Goal: Task Accomplishment & Management: Complete application form

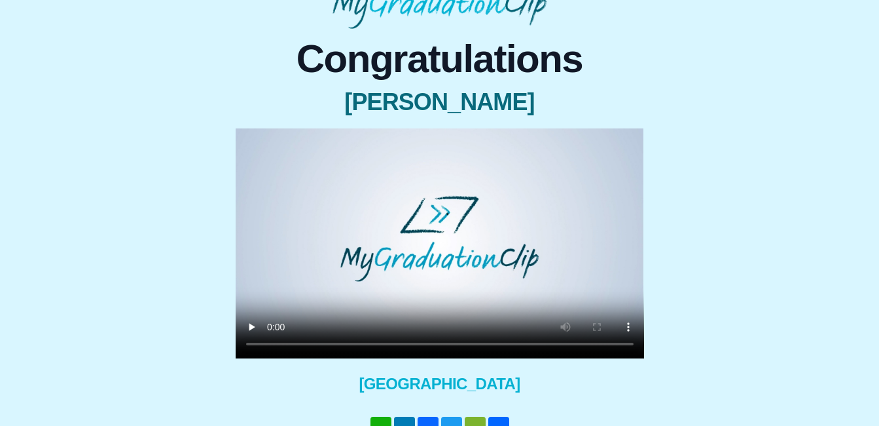
scroll to position [95, 0]
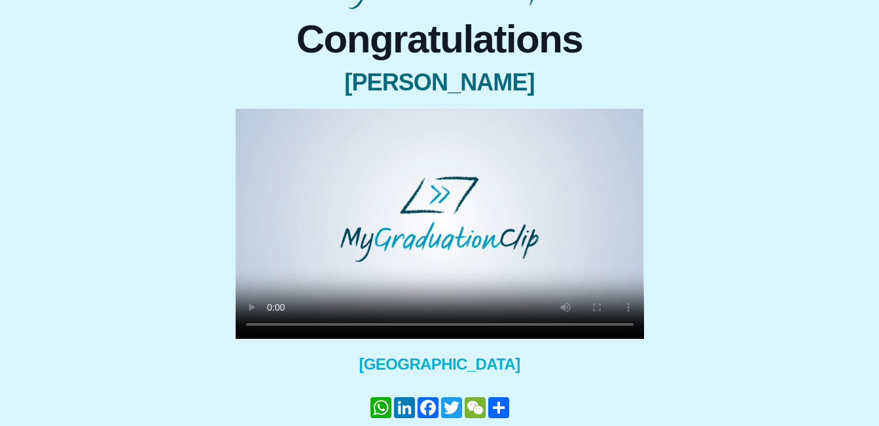
click at [447, 242] on video at bounding box center [440, 224] width 409 height 230
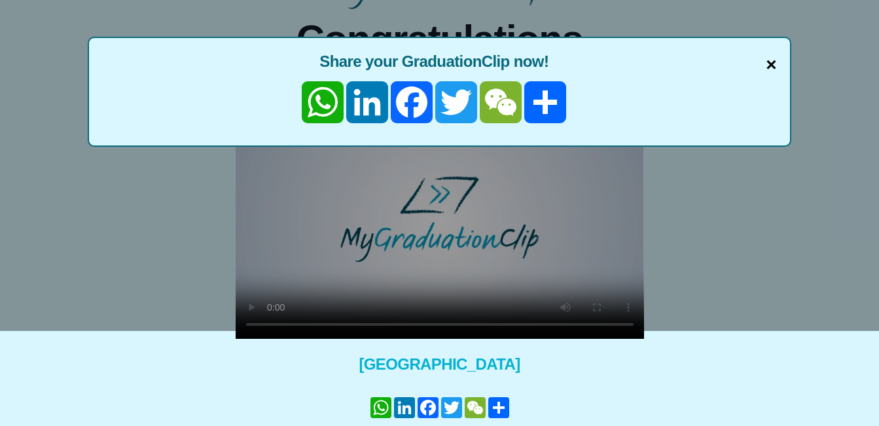
click at [771, 57] on span "×" at bounding box center [771, 64] width 10 height 27
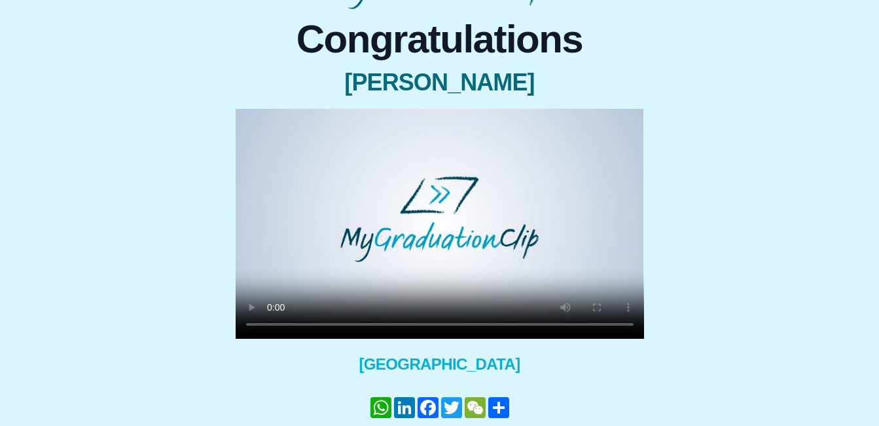
click at [600, 371] on span "[GEOGRAPHIC_DATA]" at bounding box center [440, 364] width 409 height 21
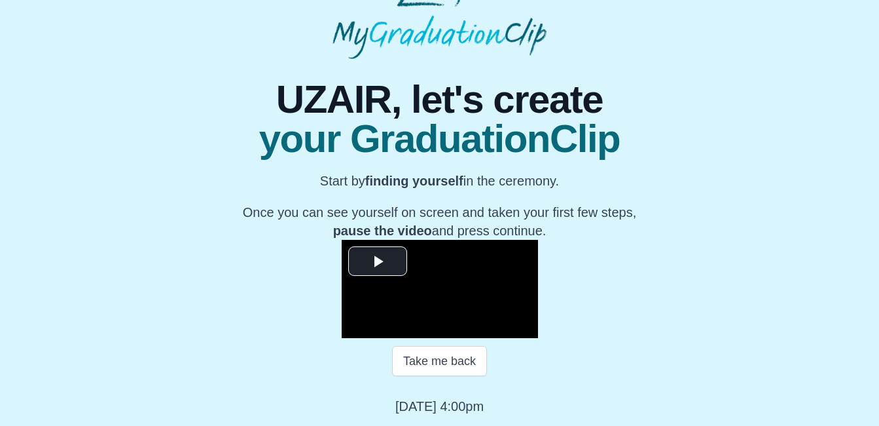
scroll to position [194, 0]
click at [378, 261] on span "Video Player" at bounding box center [378, 261] width 0 height 0
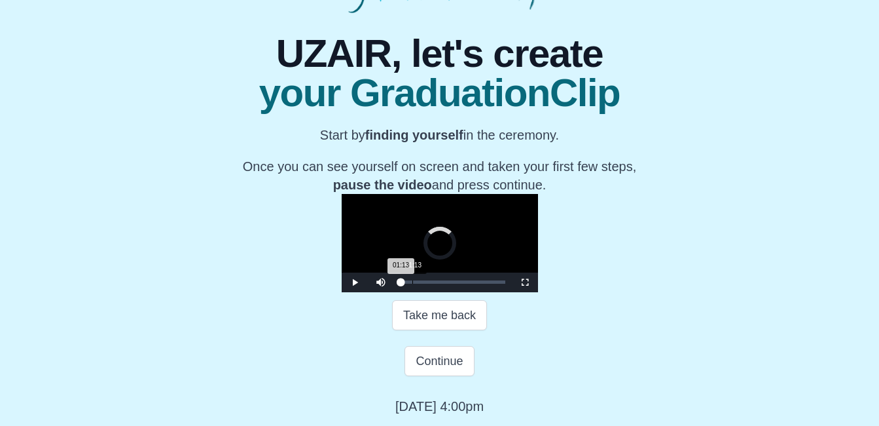
click at [412, 284] on div "01:13" at bounding box center [412, 281] width 1 height 3
drag, startPoint x: 291, startPoint y: 328, endPoint x: 331, endPoint y: 328, distance: 39.9
click at [401, 284] on div "Loaded : 0% 05:04 01:13 Progress : 0%" at bounding box center [453, 281] width 105 height 3
drag, startPoint x: 331, startPoint y: 328, endPoint x: 388, endPoint y: 335, distance: 57.4
click at [394, 292] on div "Loaded : 0% 10:40 10:36 Progress : 0%" at bounding box center [453, 282] width 118 height 20
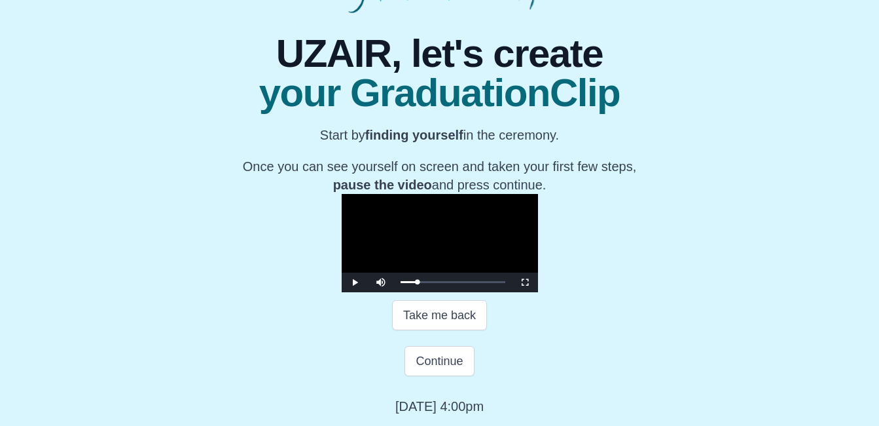
drag, startPoint x: 388, startPoint y: 335, endPoint x: 336, endPoint y: 339, distance: 52.5
click at [336, 339] on div "**********" at bounding box center [440, 214] width 440 height 402
click at [355, 282] on span "Video Player" at bounding box center [355, 282] width 0 height 0
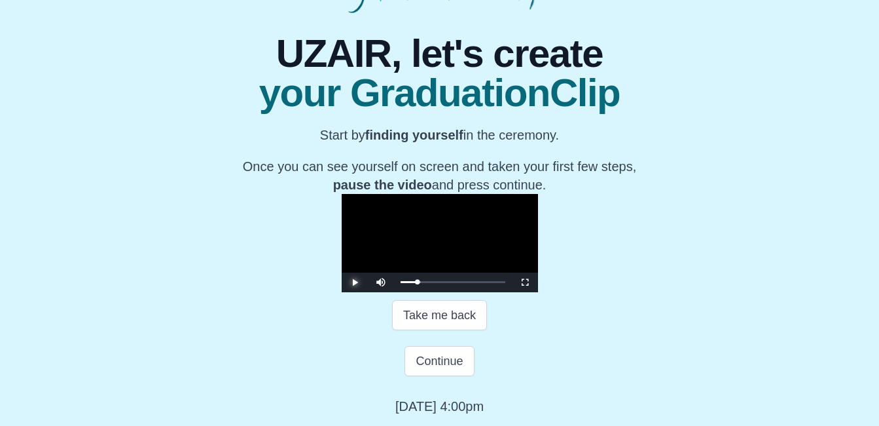
click at [355, 282] on span "Video Player" at bounding box center [355, 282] width 0 height 0
click at [446, 376] on button "Continue" at bounding box center [439, 361] width 69 height 30
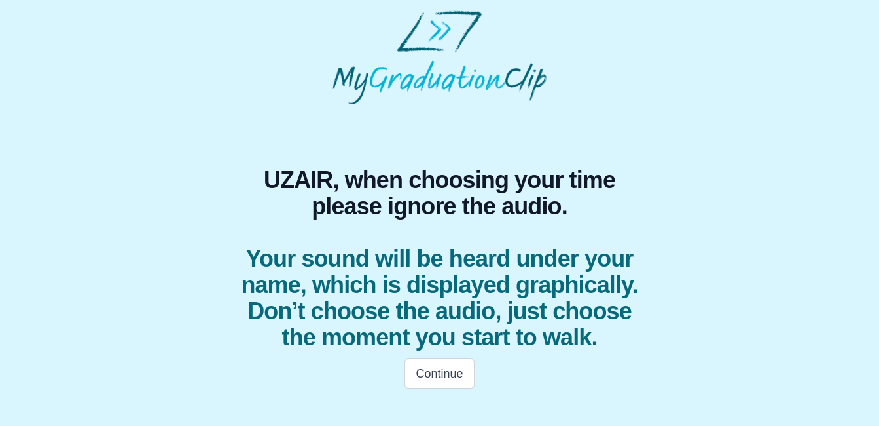
scroll to position [7, 0]
click at [441, 388] on button "Continue" at bounding box center [439, 373] width 69 height 30
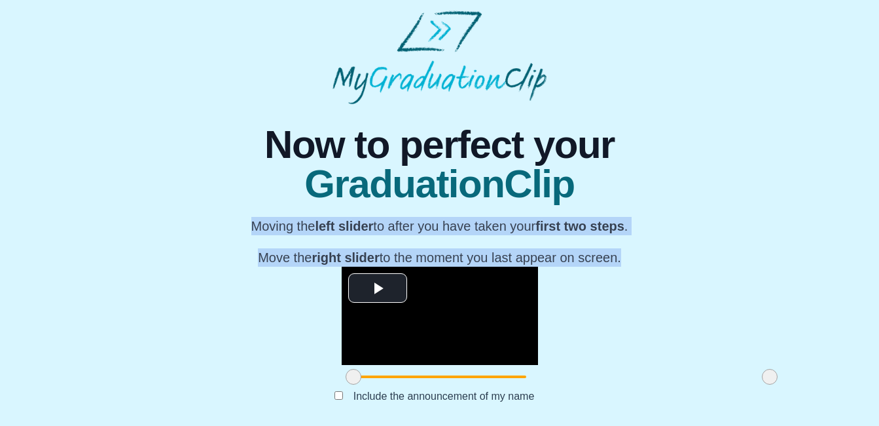
drag, startPoint x: 868, startPoint y: 179, endPoint x: 891, endPoint y: 181, distance: 23.1
click at [879, 181] on html "**********" at bounding box center [439, 219] width 879 height 439
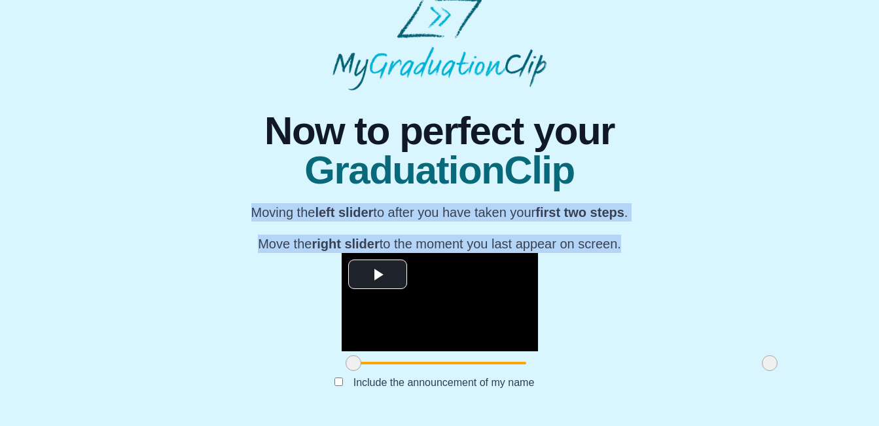
scroll to position [163, 0]
drag, startPoint x: 229, startPoint y: 365, endPoint x: 335, endPoint y: 397, distance: 110.8
click at [335, 397] on div "**********" at bounding box center [440, 252] width 440 height 325
drag, startPoint x: 651, startPoint y: 361, endPoint x: 478, endPoint y: 375, distance: 173.4
click at [478, 375] on div "**********" at bounding box center [440, 252] width 440 height 325
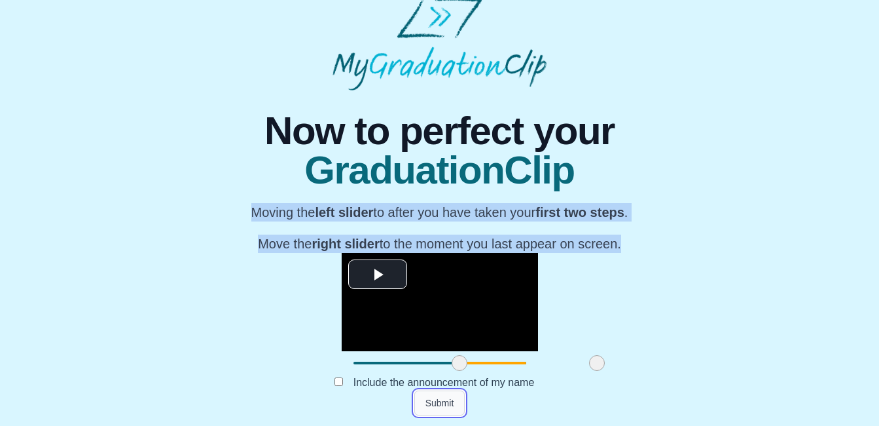
click at [456, 405] on button "Submit" at bounding box center [439, 402] width 51 height 25
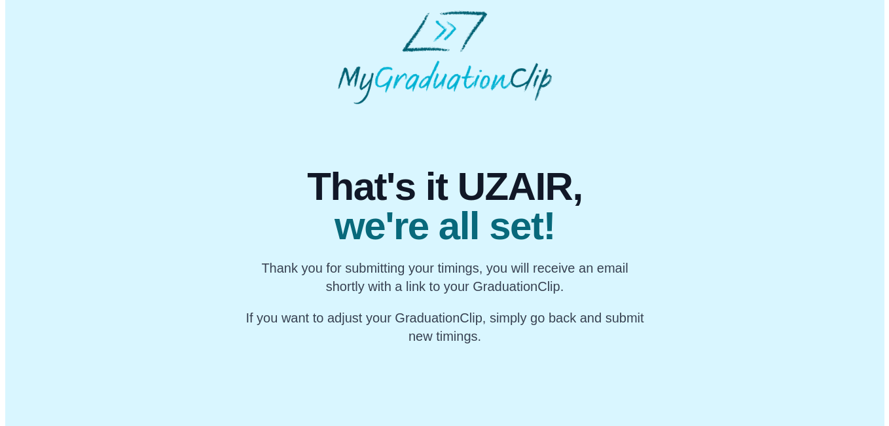
scroll to position [0, 0]
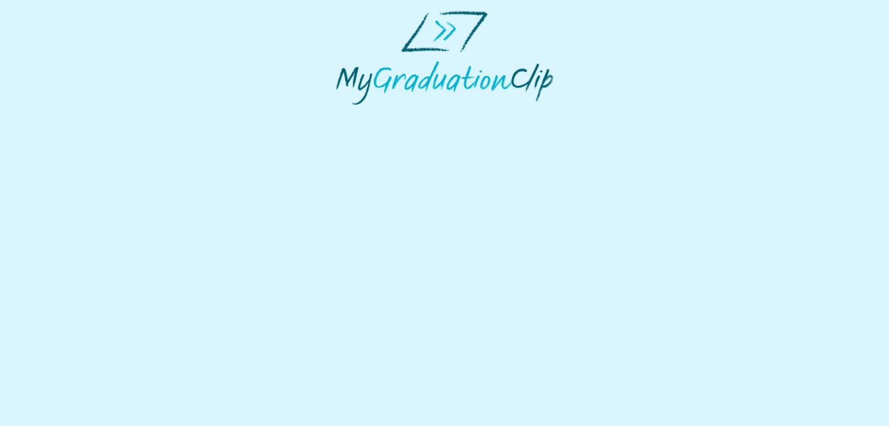
select select "**********"
select select "*"
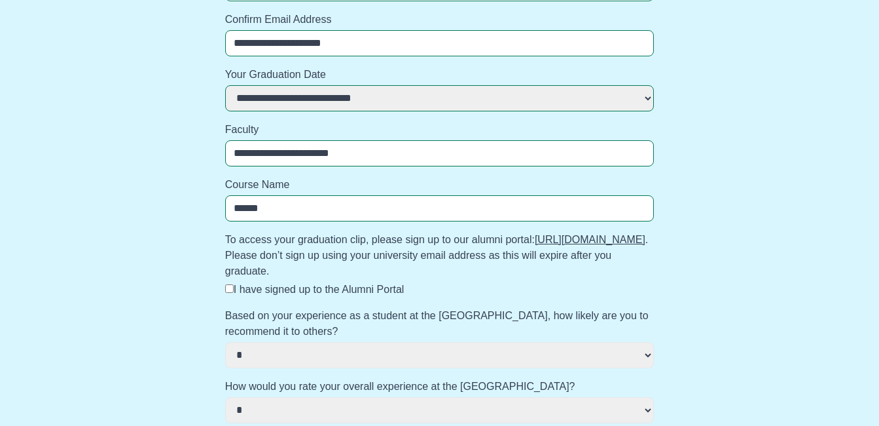
scroll to position [293, 0]
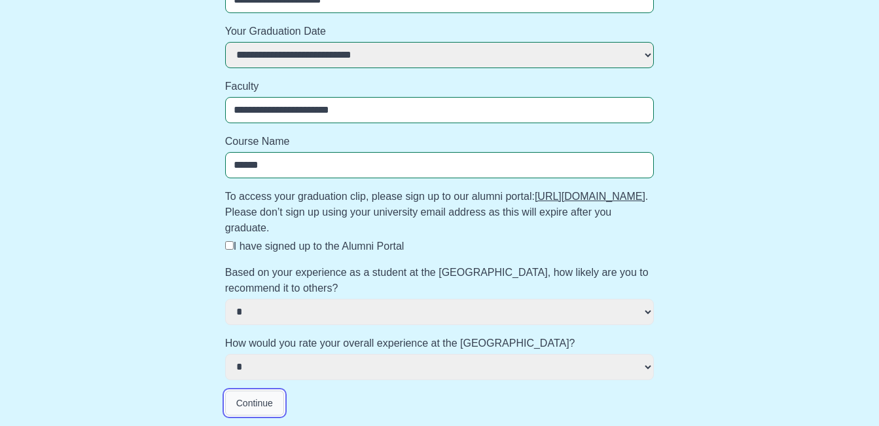
click at [271, 401] on button "Continue" at bounding box center [254, 402] width 59 height 25
click at [253, 409] on button "Continue" at bounding box center [254, 402] width 59 height 25
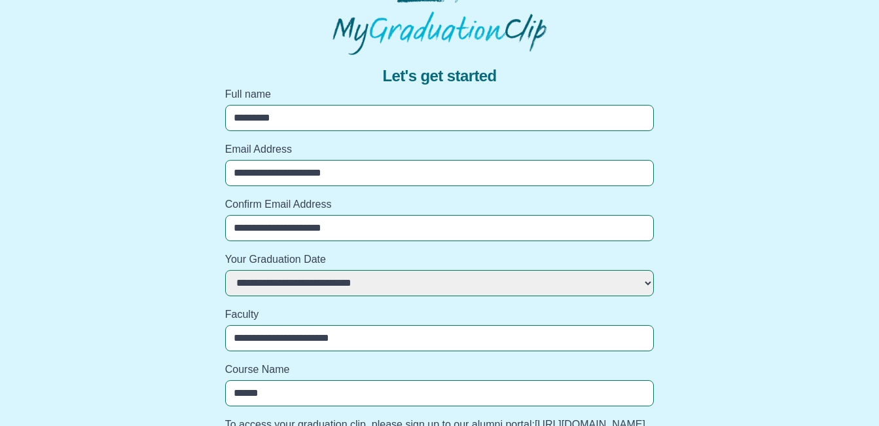
scroll to position [50, 0]
click at [322, 124] on input "*********" at bounding box center [440, 117] width 430 height 26
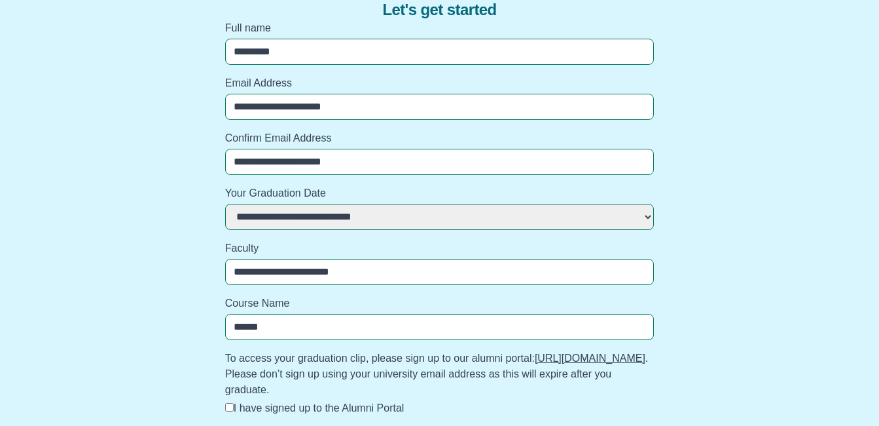
scroll to position [293, 0]
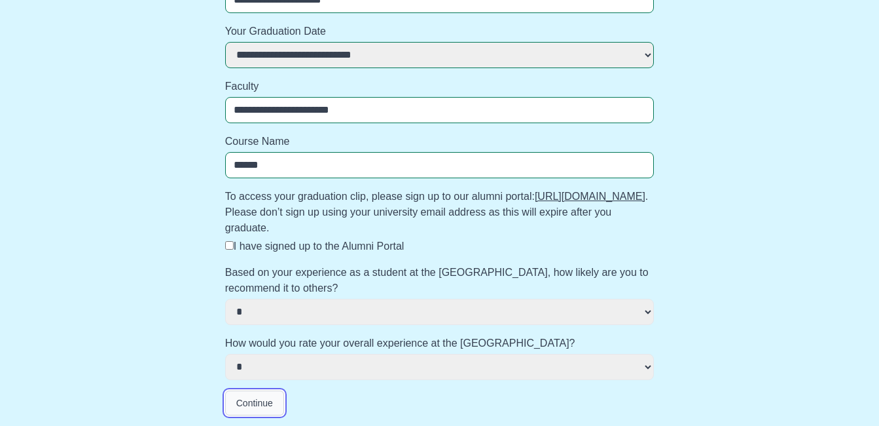
click at [243, 401] on button "Continue" at bounding box center [254, 402] width 59 height 25
click at [291, 367] on select "**********" at bounding box center [440, 367] width 430 height 26
click at [225, 354] on select "**********" at bounding box center [440, 367] width 430 height 26
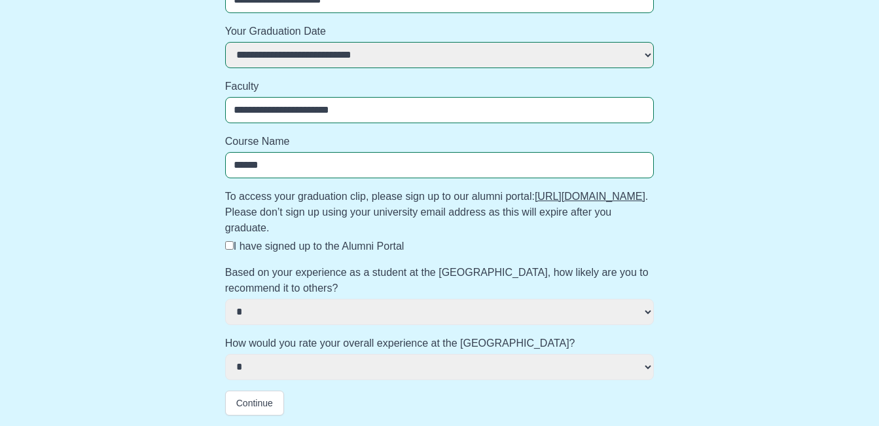
click at [251, 248] on label "I have signed up to the Alumni Portal" at bounding box center [319, 245] width 171 height 11
click at [270, 407] on button "Continue" at bounding box center [254, 402] width 59 height 25
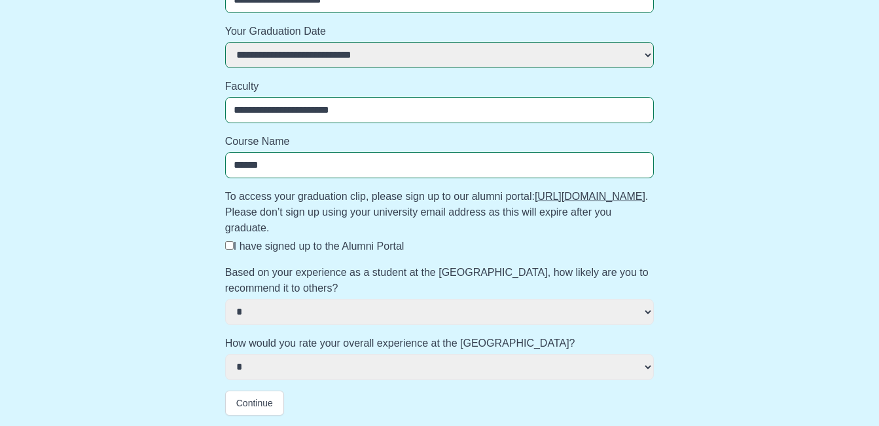
click at [333, 246] on label "I have signed up to the Alumni Portal" at bounding box center [319, 245] width 171 height 11
click at [238, 412] on button "Continue" at bounding box center [254, 402] width 59 height 25
click at [244, 410] on button "Continue" at bounding box center [254, 402] width 59 height 25
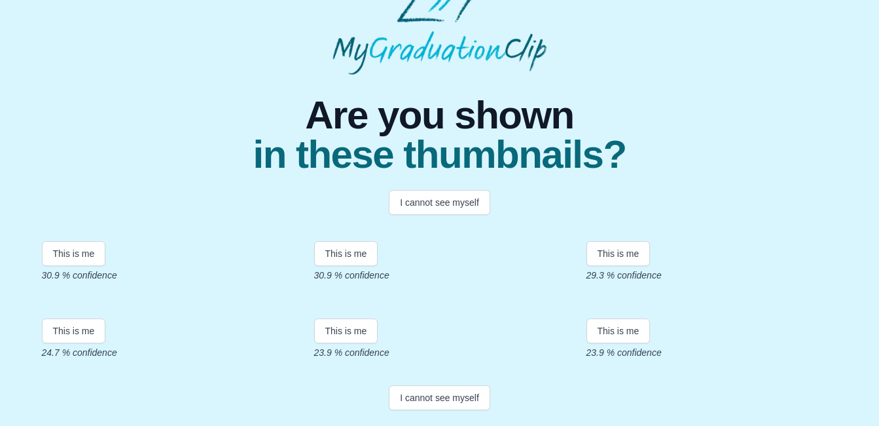
scroll to position [303, 0]
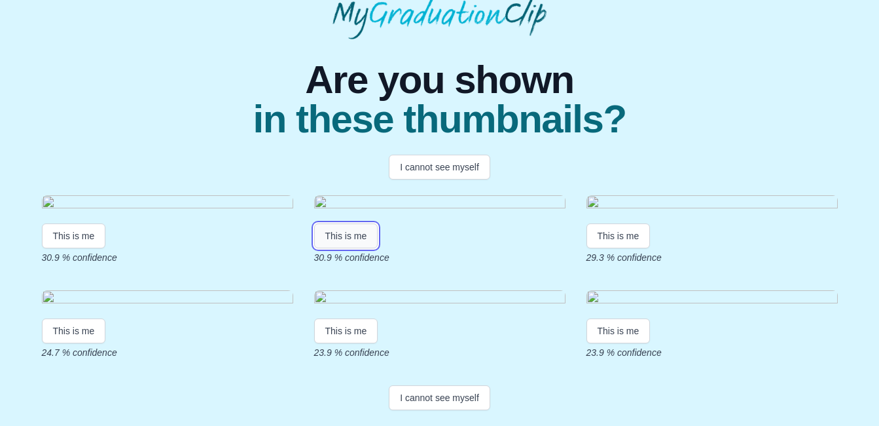
click at [352, 223] on button "This is me" at bounding box center [346, 235] width 64 height 25
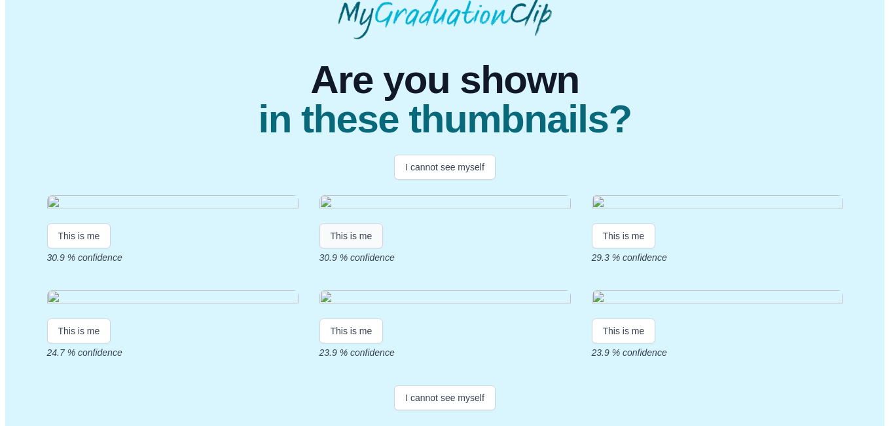
scroll to position [0, 0]
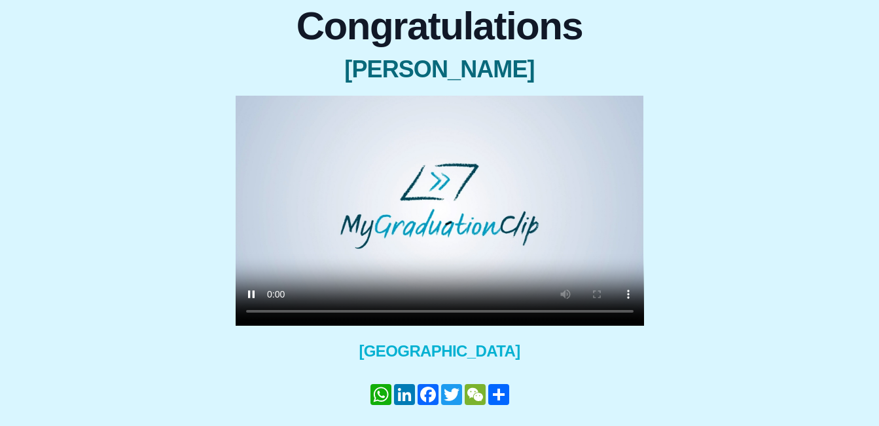
scroll to position [116, 0]
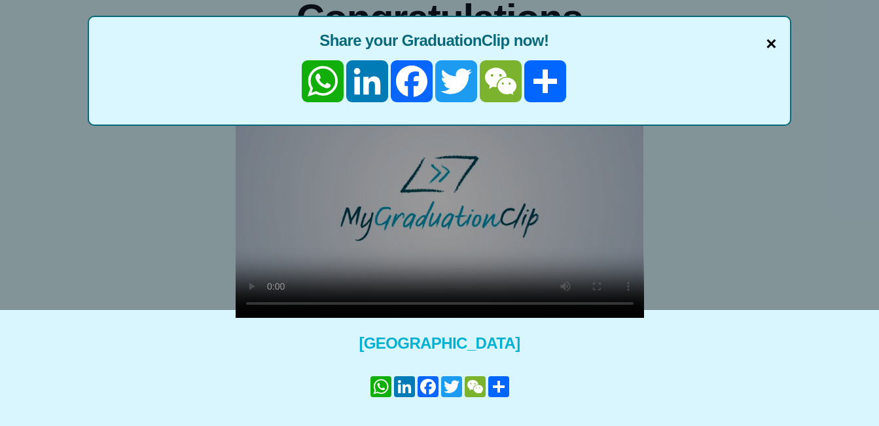
click at [773, 44] on span "×" at bounding box center [771, 43] width 10 height 27
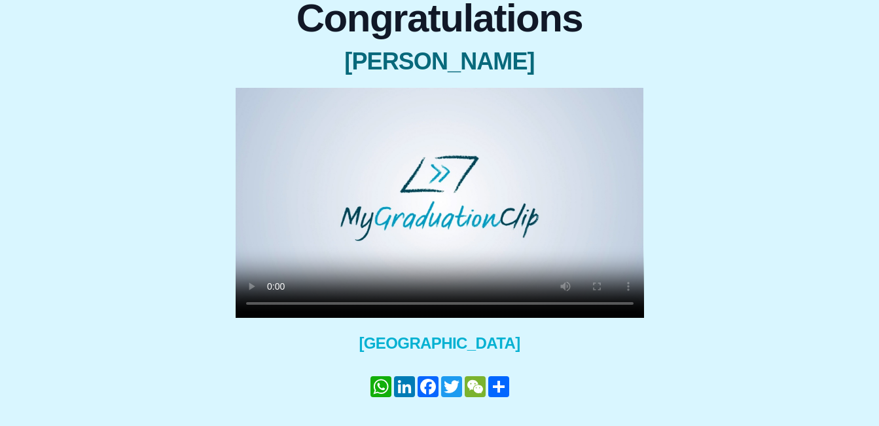
click at [290, 300] on video at bounding box center [440, 203] width 409 height 230
click at [407, 246] on video at bounding box center [440, 203] width 409 height 230
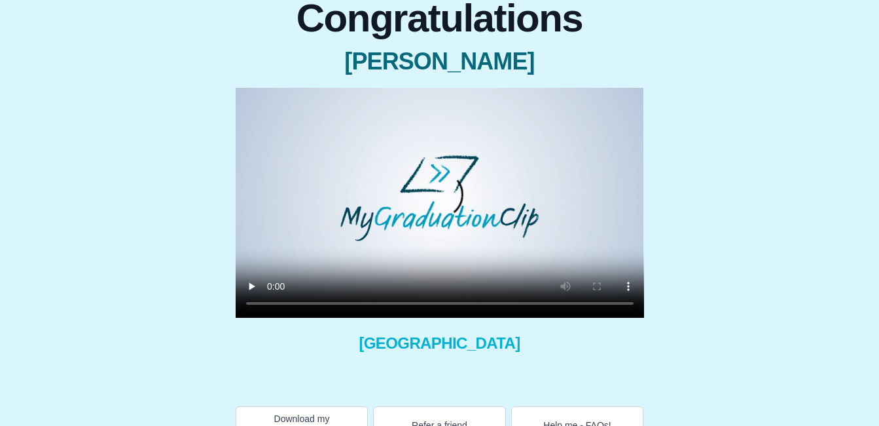
scroll to position [117, 0]
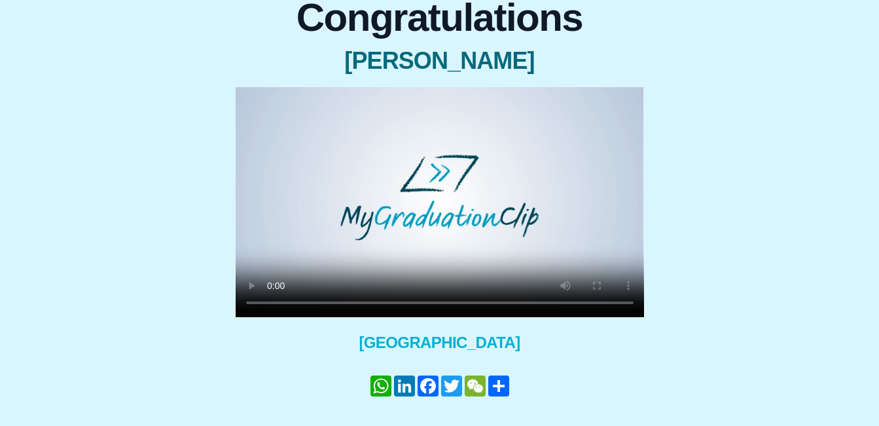
click at [408, 224] on video at bounding box center [440, 202] width 409 height 230
click at [198, 238] on div "Congratulations UZAIR ALI × Share your GraduationClip now! WhatsApp LinkedIn Fa…" at bounding box center [439, 226] width 858 height 477
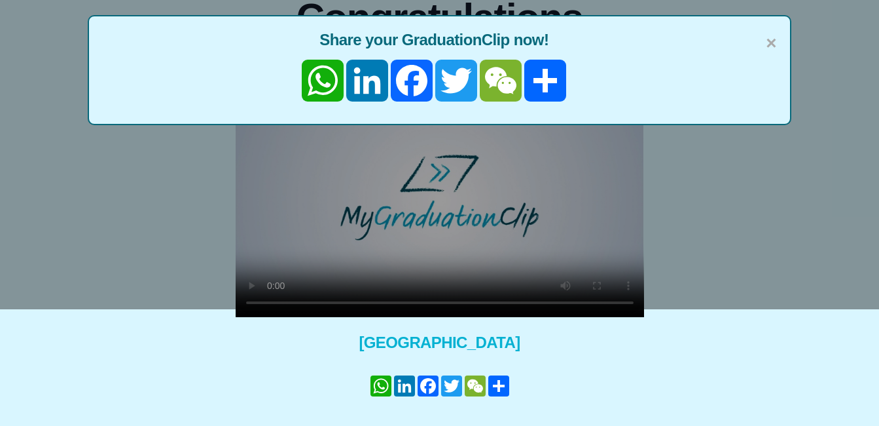
click at [406, 302] on div "× Share your GraduationClip now! WhatsApp LinkedIn Facebook Twitter WeChat Share" at bounding box center [439, 96] width 879 height 426
click at [261, 287] on div "× Share your GraduationClip now! WhatsApp LinkedIn Facebook Twitter WeChat Share" at bounding box center [439, 96] width 879 height 426
click at [248, 285] on div "× Share your GraduationClip now! WhatsApp LinkedIn Facebook Twitter WeChat Share" at bounding box center [439, 96] width 879 height 426
click at [769, 43] on span "×" at bounding box center [771, 42] width 10 height 27
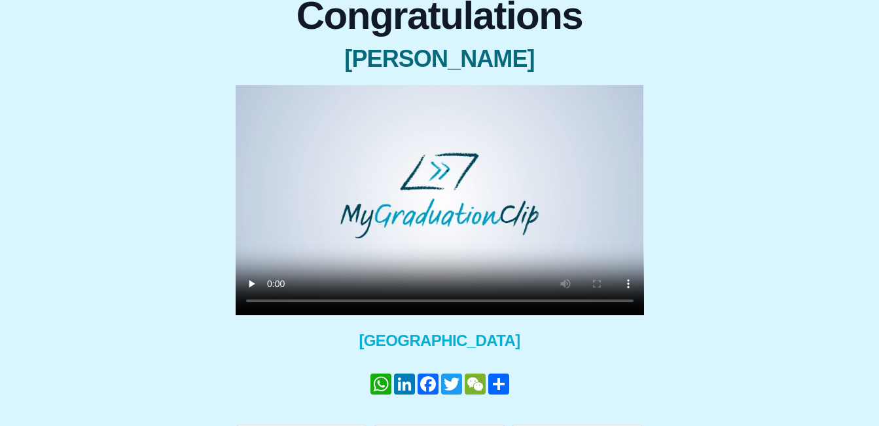
scroll to position [119, 0]
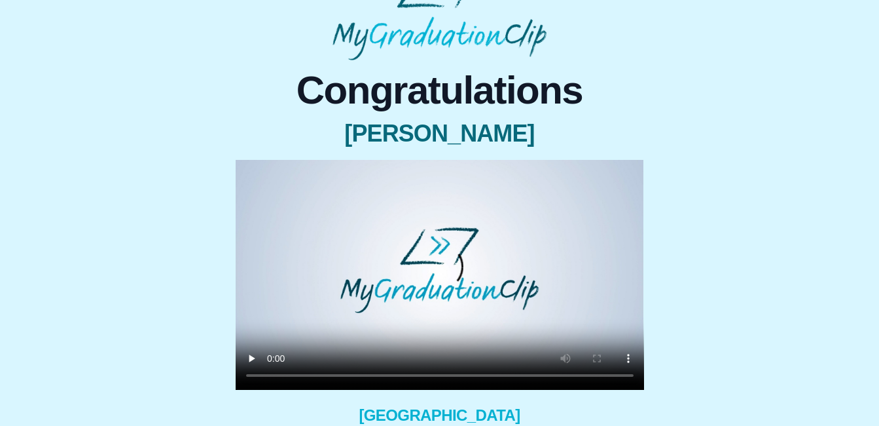
scroll to position [54, 0]
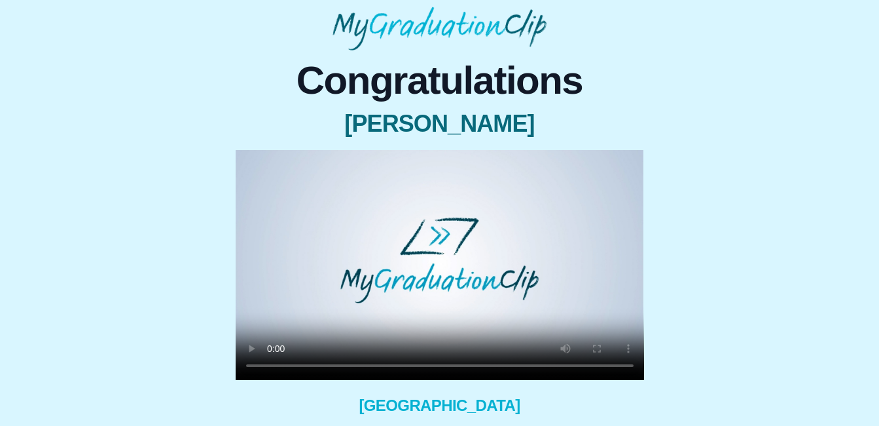
click at [422, 314] on video at bounding box center [440, 265] width 409 height 230
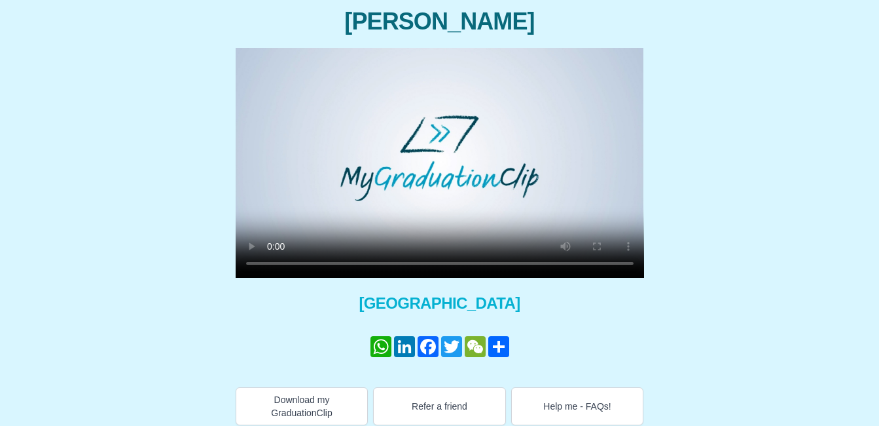
scroll to position [166, 0]
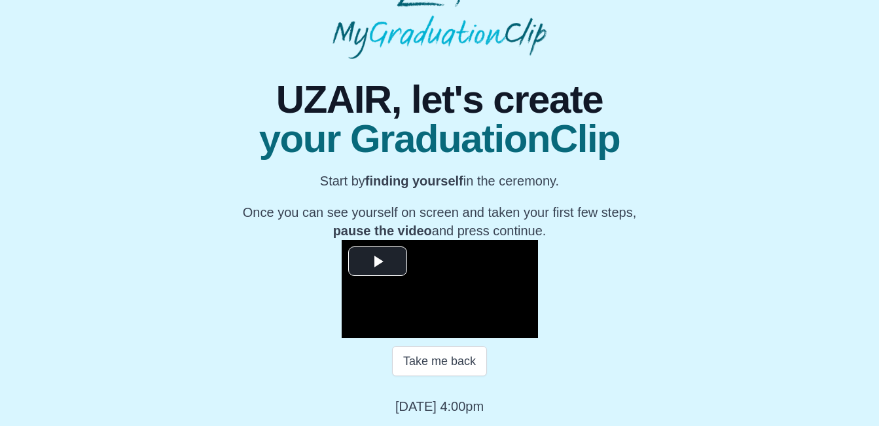
scroll to position [191, 0]
click at [378, 261] on span "Video Player" at bounding box center [378, 261] width 0 height 0
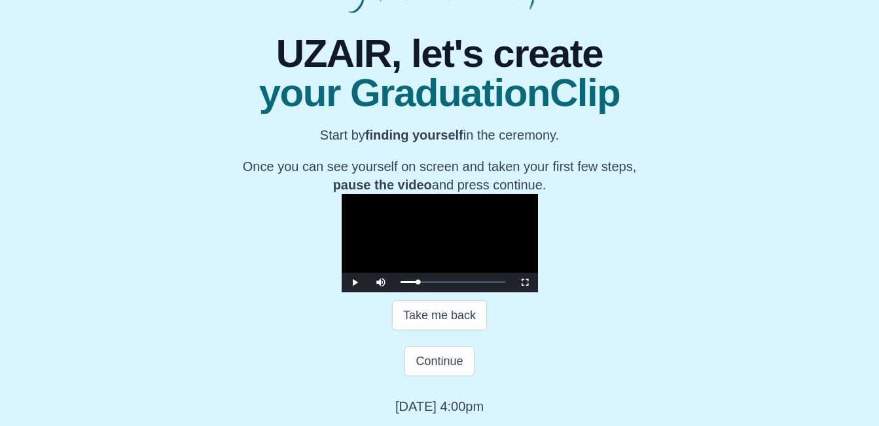
click at [342, 194] on video "Video Player" at bounding box center [440, 243] width 196 height 98
click at [401, 284] on div "05:43 Progress : 0%" at bounding box center [410, 281] width 18 height 3
click at [440, 376] on button "Continue" at bounding box center [439, 361] width 69 height 30
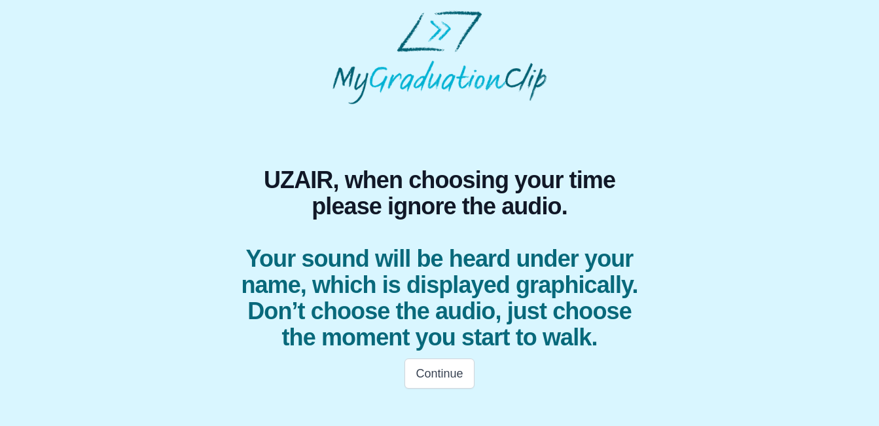
scroll to position [7, 0]
click at [466, 388] on button "Continue" at bounding box center [439, 373] width 69 height 30
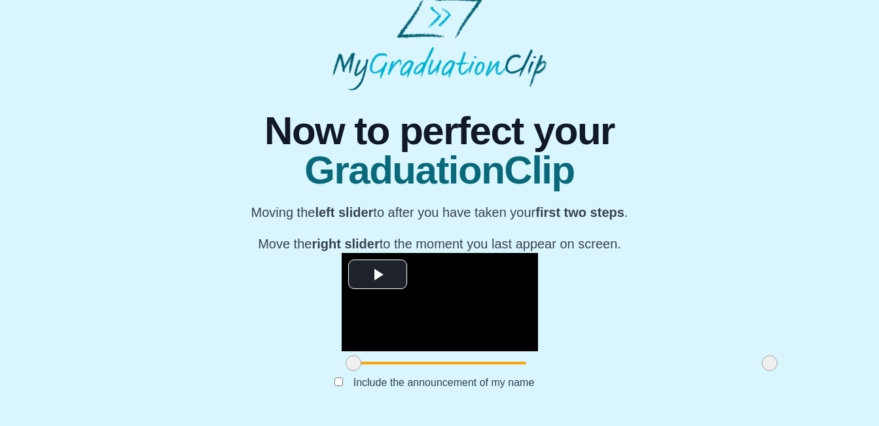
scroll to position [163, 0]
drag, startPoint x: 224, startPoint y: 361, endPoint x: 285, endPoint y: 380, distance: 64.6
click at [285, 380] on div "**********" at bounding box center [440, 252] width 440 height 325
drag, startPoint x: 649, startPoint y: 361, endPoint x: 453, endPoint y: 419, distance: 204.1
click at [453, 419] on body "**********" at bounding box center [439, 205] width 879 height 439
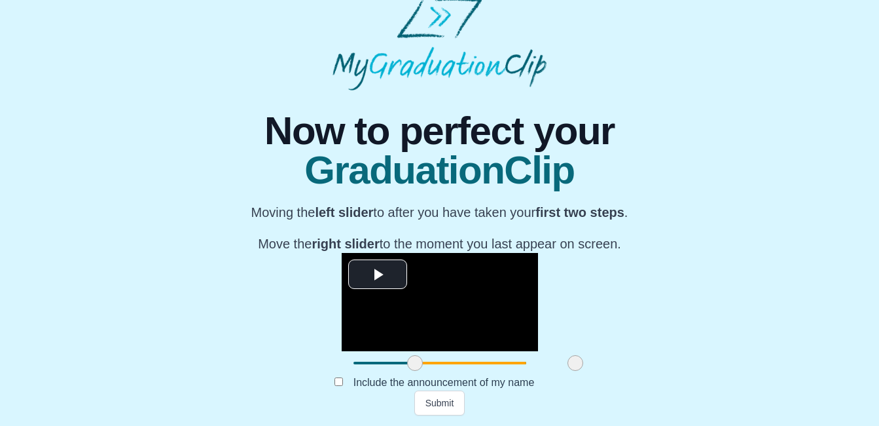
click at [568, 368] on span at bounding box center [576, 363] width 16 height 16
click at [452, 399] on button "Submit" at bounding box center [439, 402] width 51 height 25
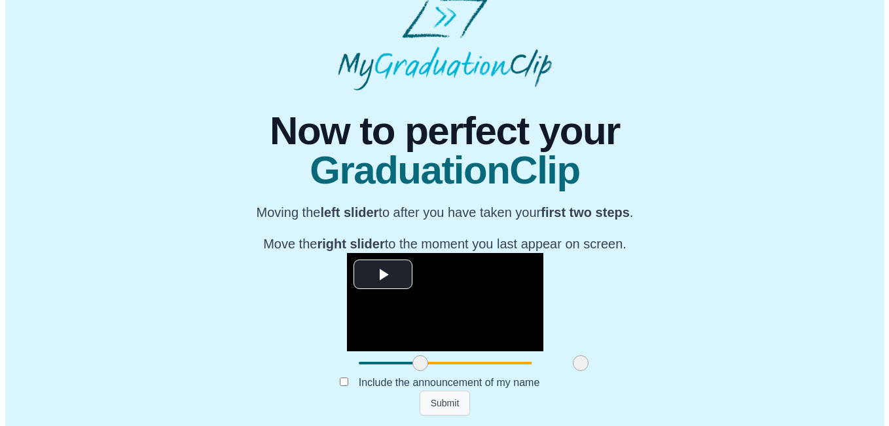
scroll to position [0, 0]
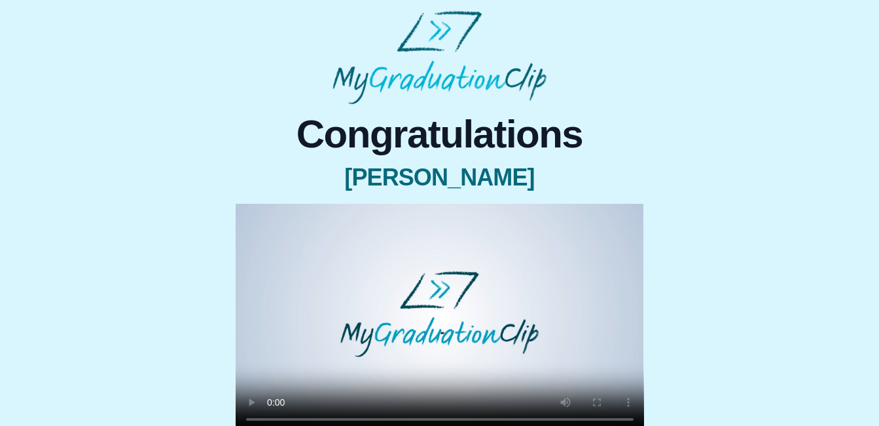
scroll to position [166, 0]
